Goal: Use online tool/utility

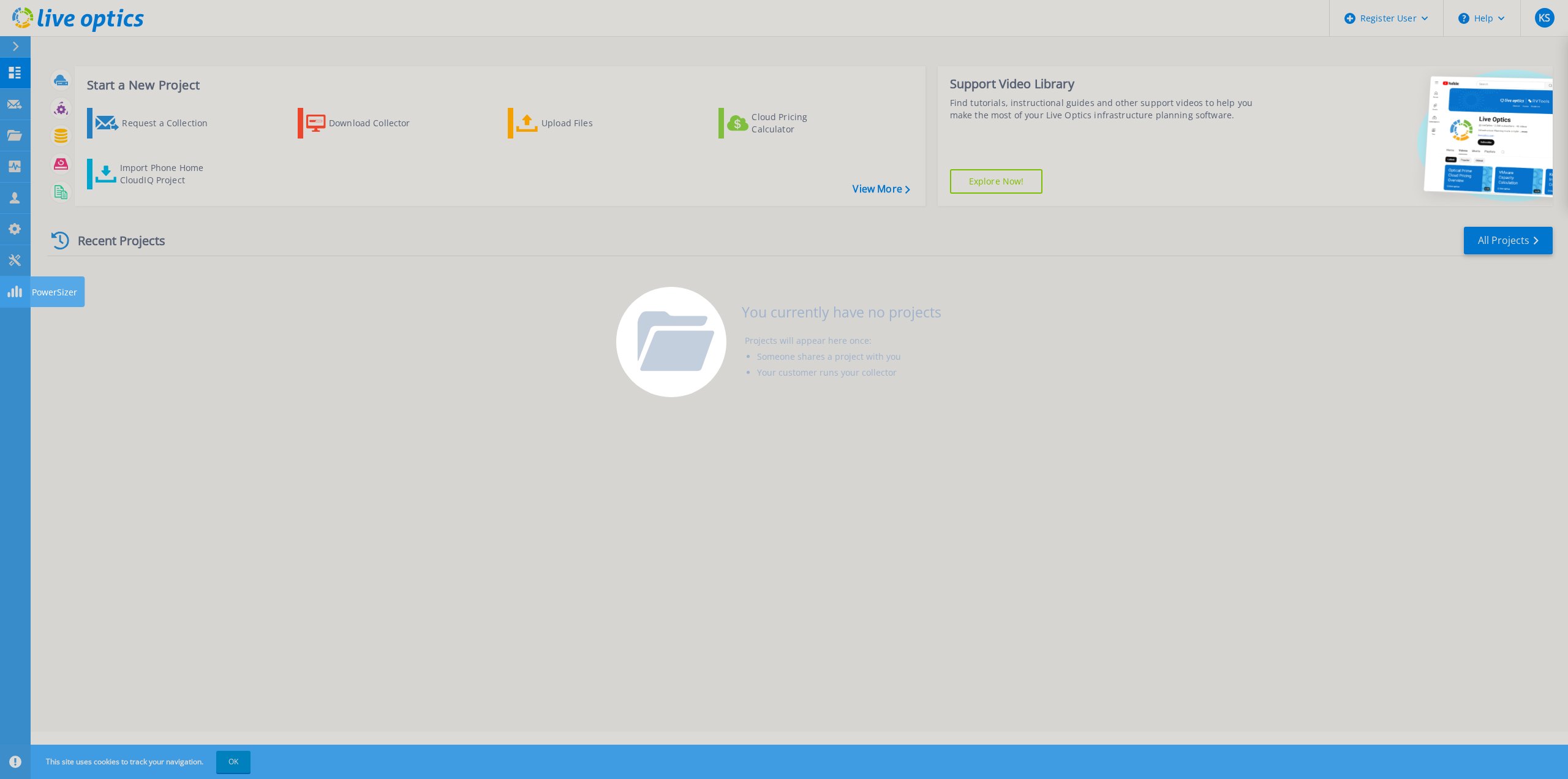
click at [16, 288] on icon at bounding box center [15, 292] width 15 height 12
click at [18, 258] on icon at bounding box center [15, 260] width 15 height 12
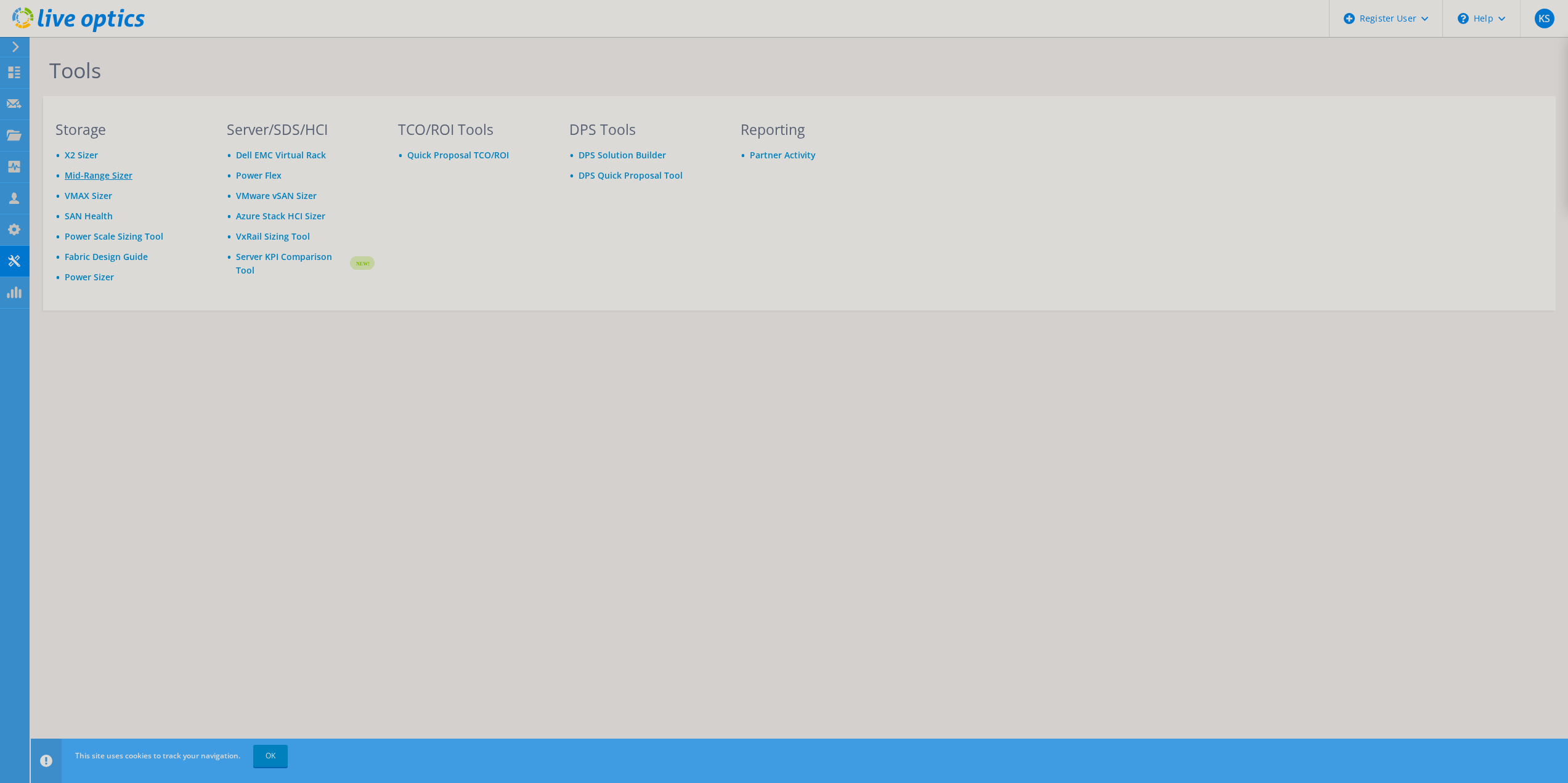
click at [91, 177] on link "Mid-Range Sizer" at bounding box center [99, 175] width 68 height 12
